Goal: Information Seeking & Learning: Learn about a topic

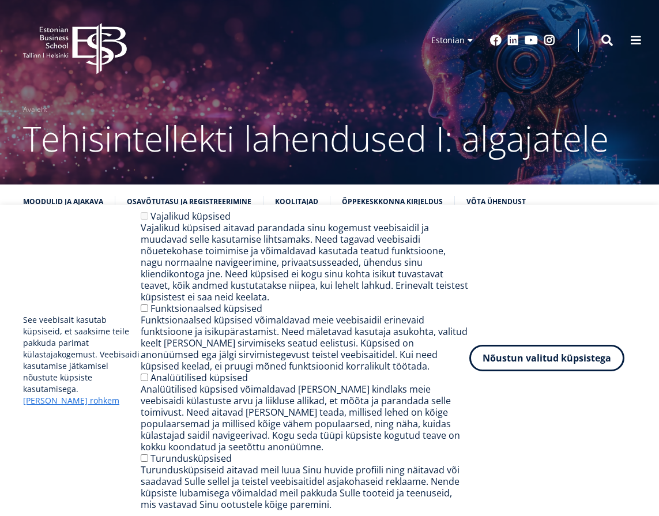
click at [541, 360] on button "Nõustun valitud küpsistega" at bounding box center [546, 358] width 155 height 27
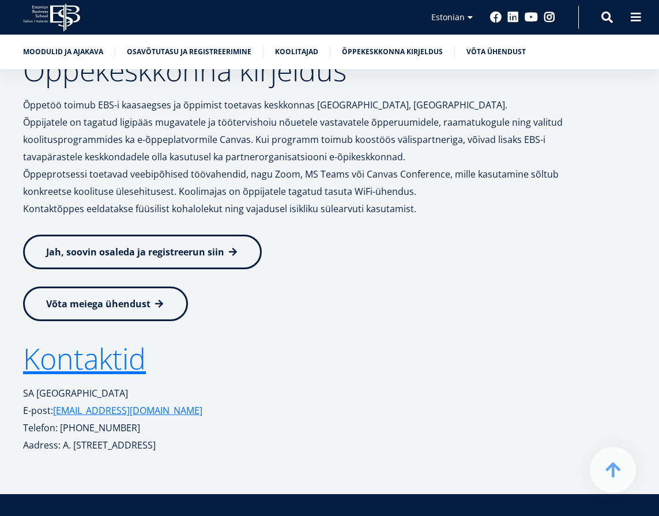
scroll to position [3861, 0]
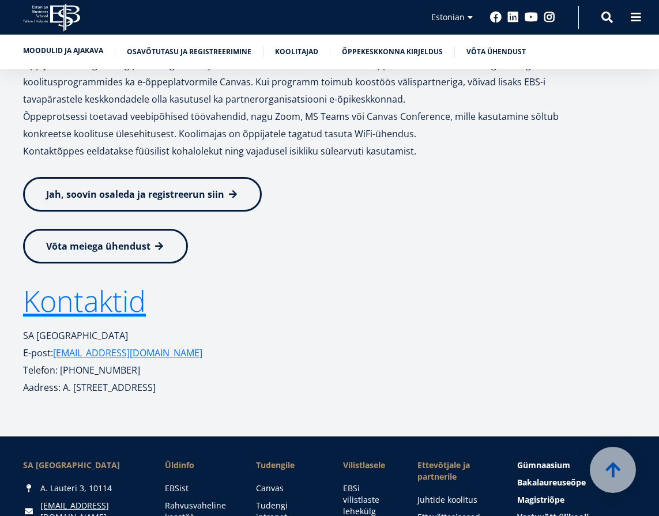
click at [74, 52] on link "Moodulid ja ajakava" at bounding box center [63, 51] width 80 height 12
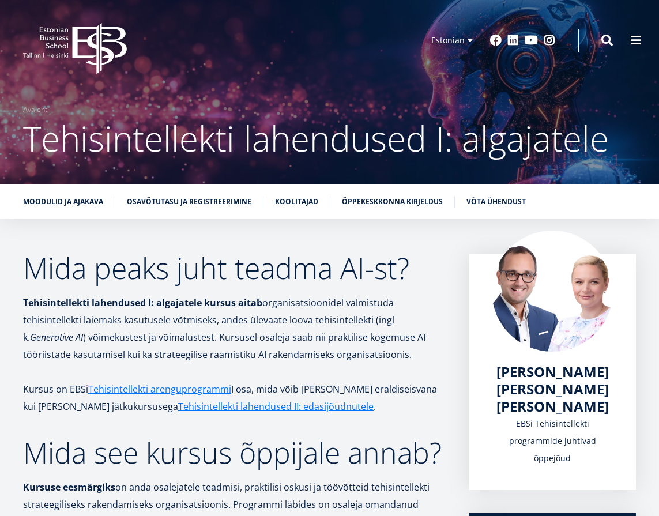
click at [201, 149] on span "Tehisintellekti lahendused I: algajatele" at bounding box center [316, 138] width 586 height 47
click at [212, 149] on span "Tehisintellekti lahendused I: algajatele" at bounding box center [316, 138] width 586 height 47
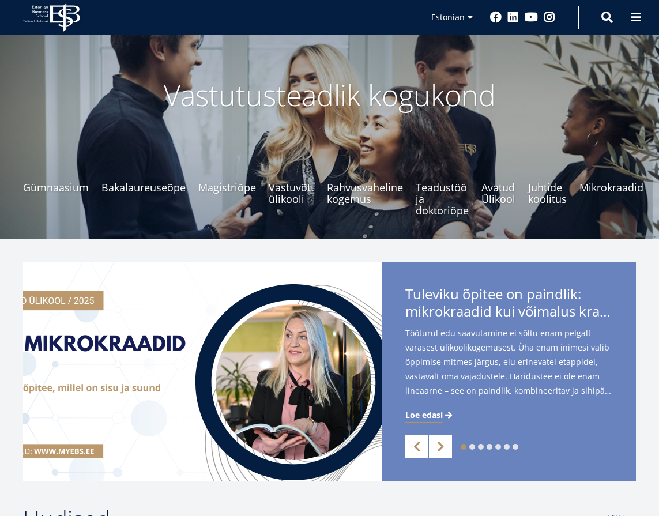
scroll to position [58, 0]
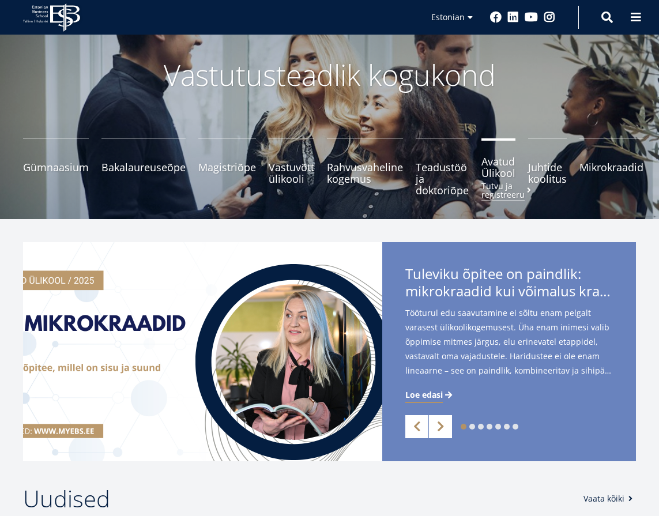
click at [494, 173] on span "Avatud Ülikool Tutvu ja registreeru" at bounding box center [498, 167] width 34 height 23
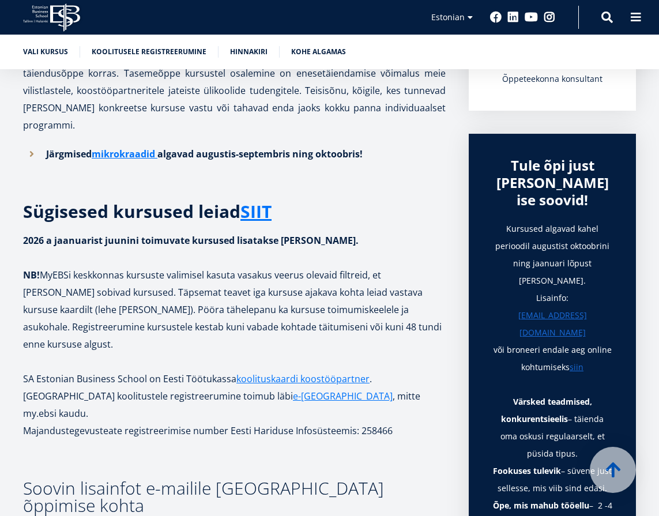
scroll to position [346, 0]
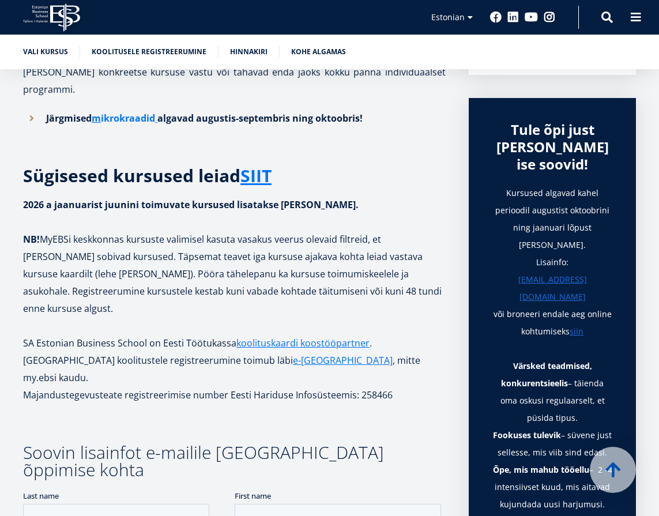
click at [138, 118] on link "ikrokraadid" at bounding box center [128, 118] width 54 height 17
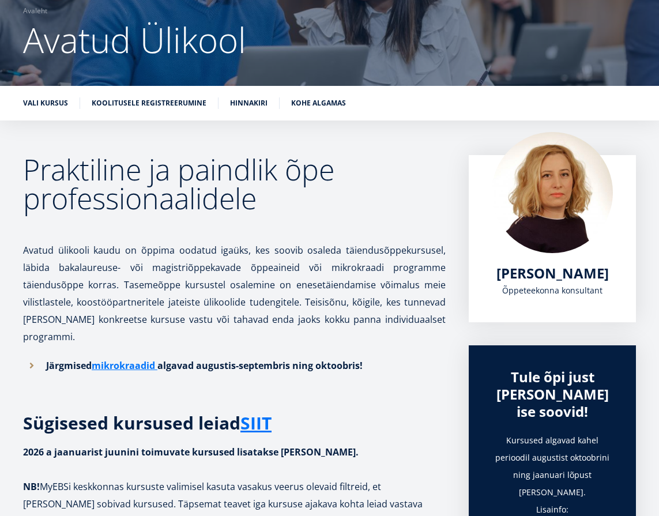
scroll to position [81, 0]
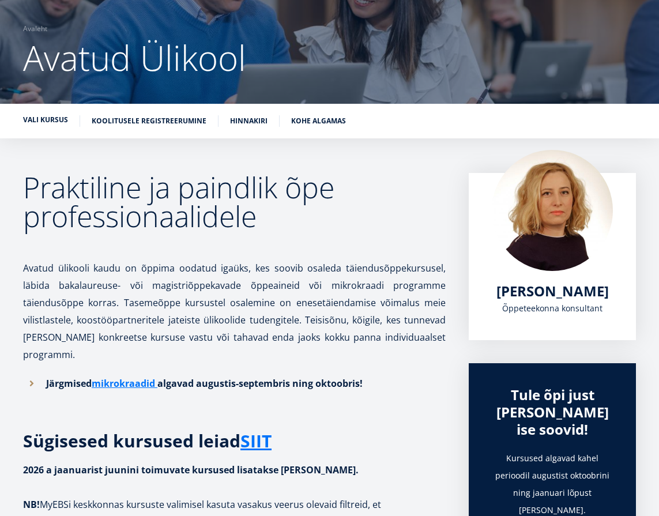
click at [50, 123] on link "Vali kursus" at bounding box center [45, 120] width 45 height 12
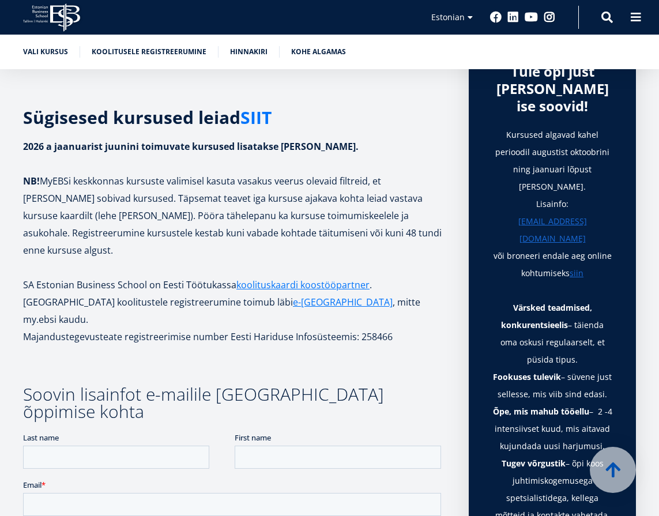
click at [252, 118] on link "SIIT" at bounding box center [255, 117] width 31 height 17
